Goal: Task Accomplishment & Management: Use online tool/utility

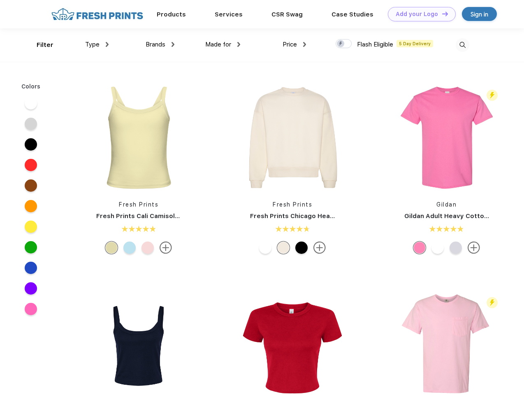
click at [419, 14] on link "Add your Logo Design Tool" at bounding box center [422, 14] width 68 height 14
click at [0, 0] on div "Design Tool" at bounding box center [0, 0] width 0 height 0
click at [441, 14] on link "Add your Logo Design Tool" at bounding box center [422, 14] width 68 height 14
click at [39, 45] on div "Filter" at bounding box center [45, 44] width 17 height 9
click at [97, 44] on span "Type" at bounding box center [92, 44] width 14 height 7
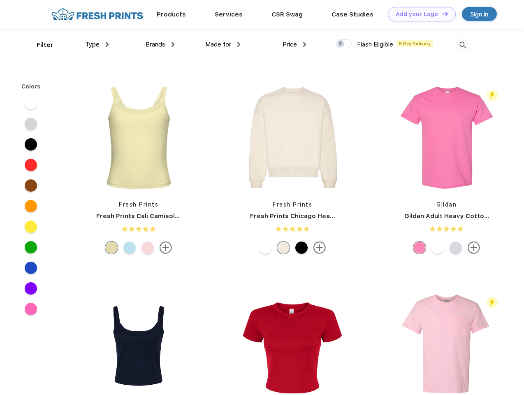
click at [160, 44] on span "Brands" at bounding box center [156, 44] width 20 height 7
click at [223, 44] on span "Made for" at bounding box center [218, 44] width 26 height 7
click at [295, 44] on span "Price" at bounding box center [290, 44] width 14 height 7
click at [344, 44] on div at bounding box center [344, 43] width 16 height 9
click at [341, 44] on input "checkbox" at bounding box center [338, 41] width 5 height 5
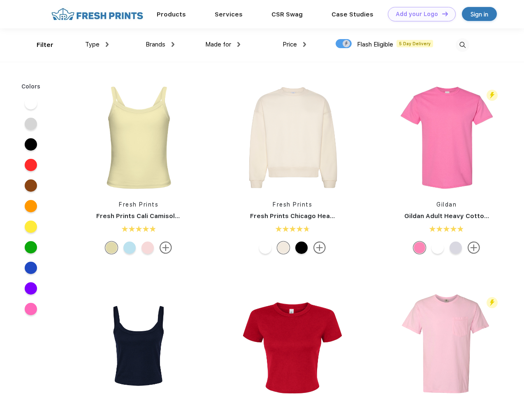
checkbox input "true"
